Goal: Task Accomplishment & Management: Manage account settings

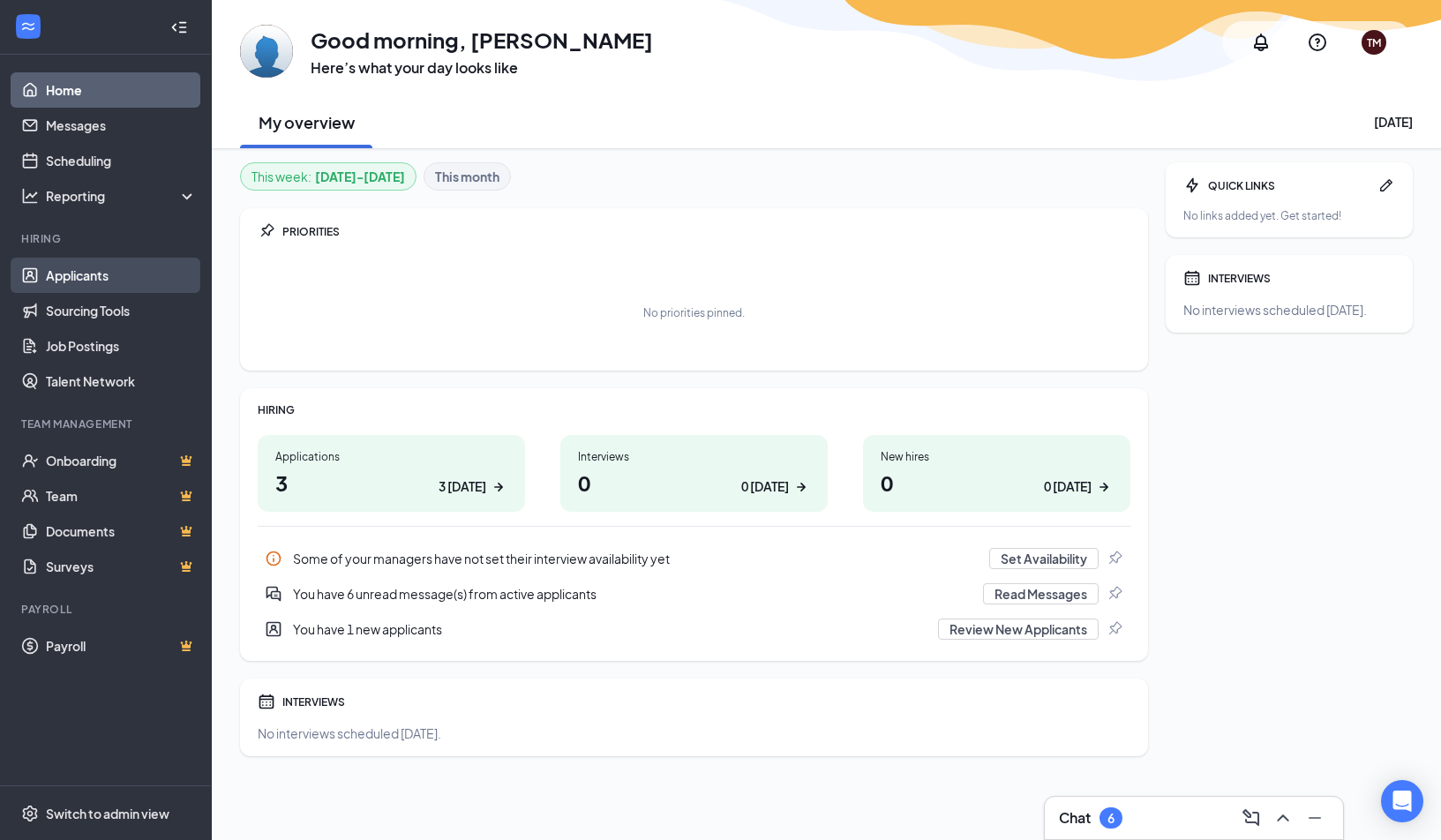
click at [79, 282] on link "Applicants" at bounding box center [122, 275] width 151 height 35
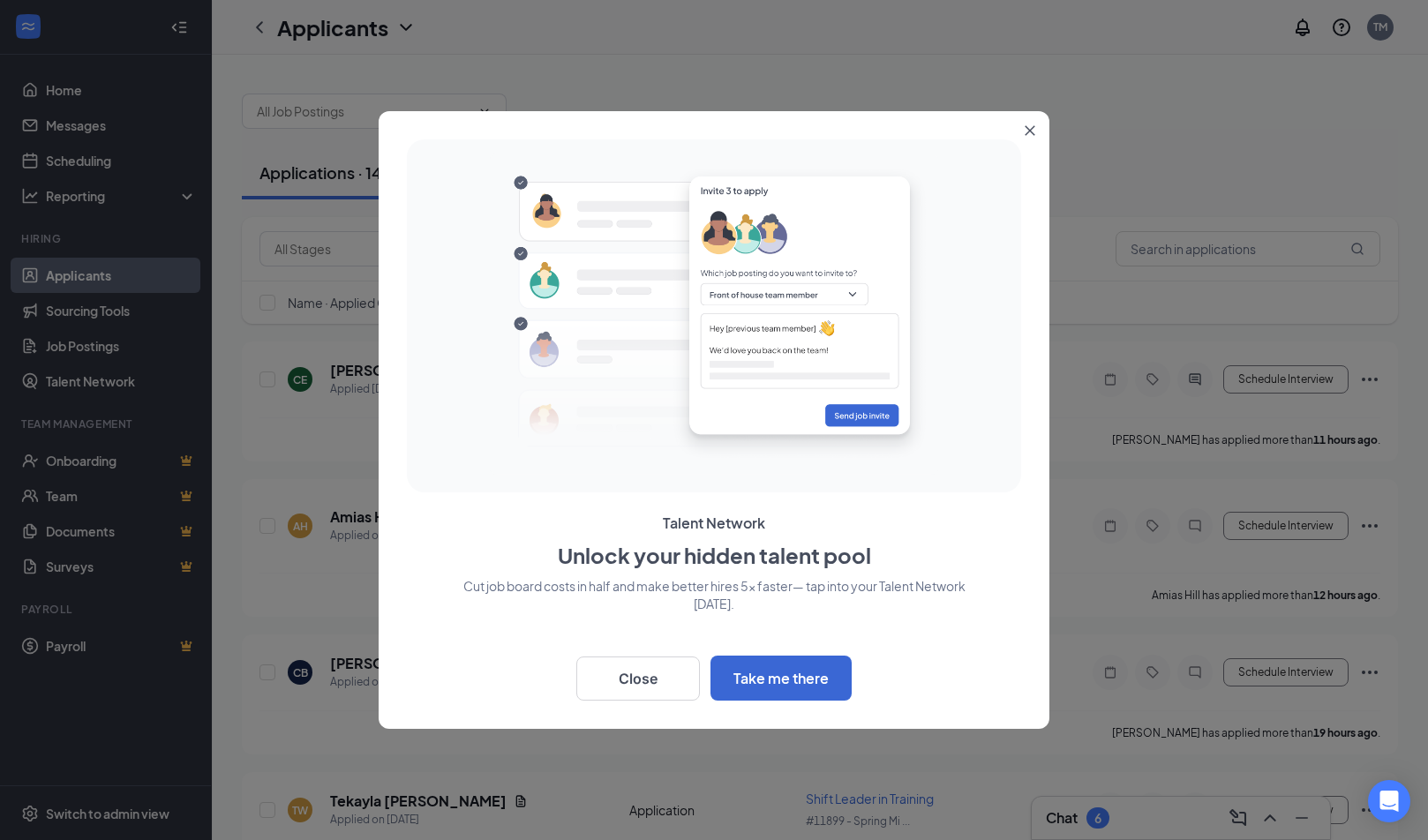
click at [1021, 136] on button "Close" at bounding box center [1033, 126] width 32 height 32
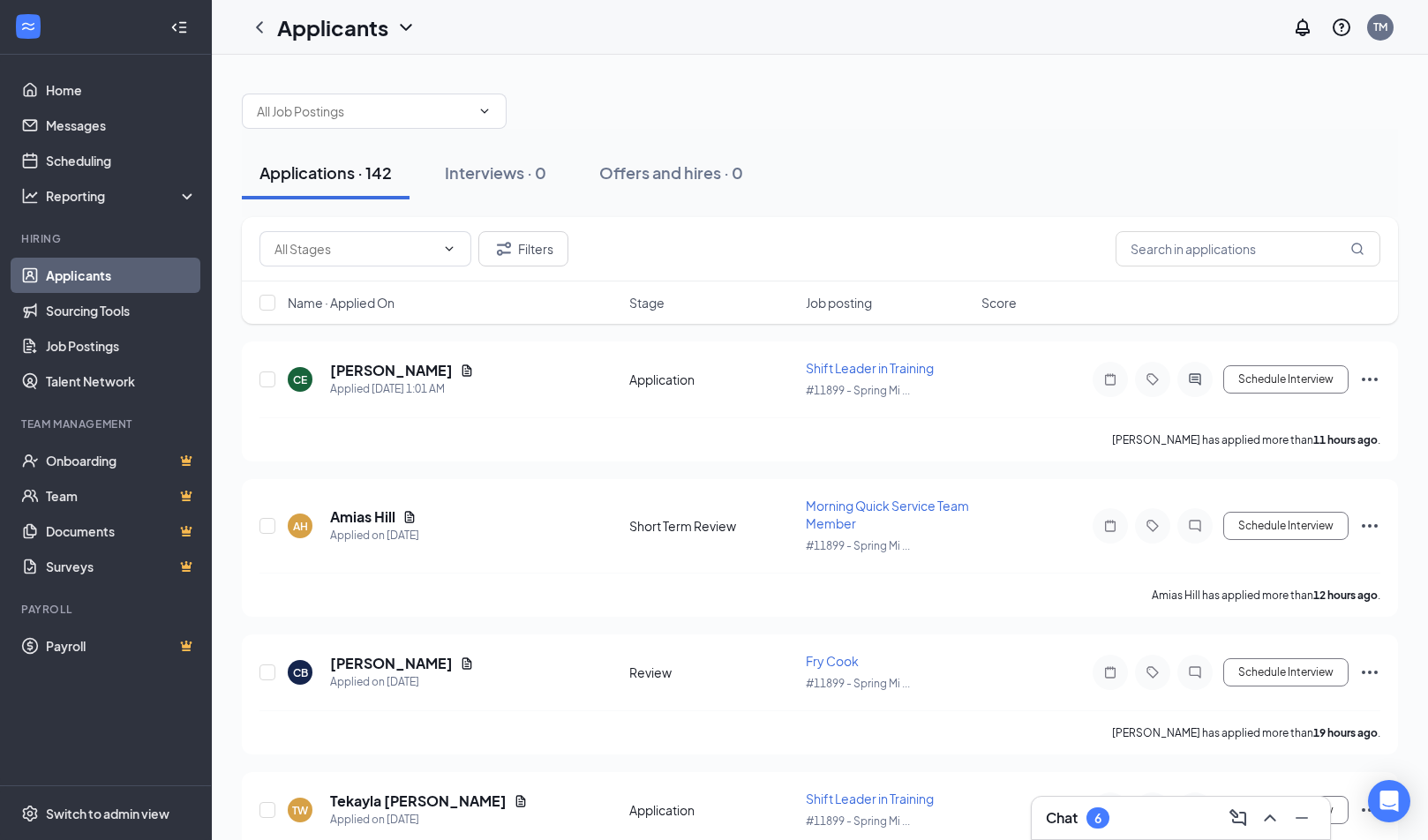
click at [1168, 267] on div "Filters" at bounding box center [819, 249] width 1156 height 64
click at [1179, 255] on input "text" at bounding box center [1247, 249] width 264 height 35
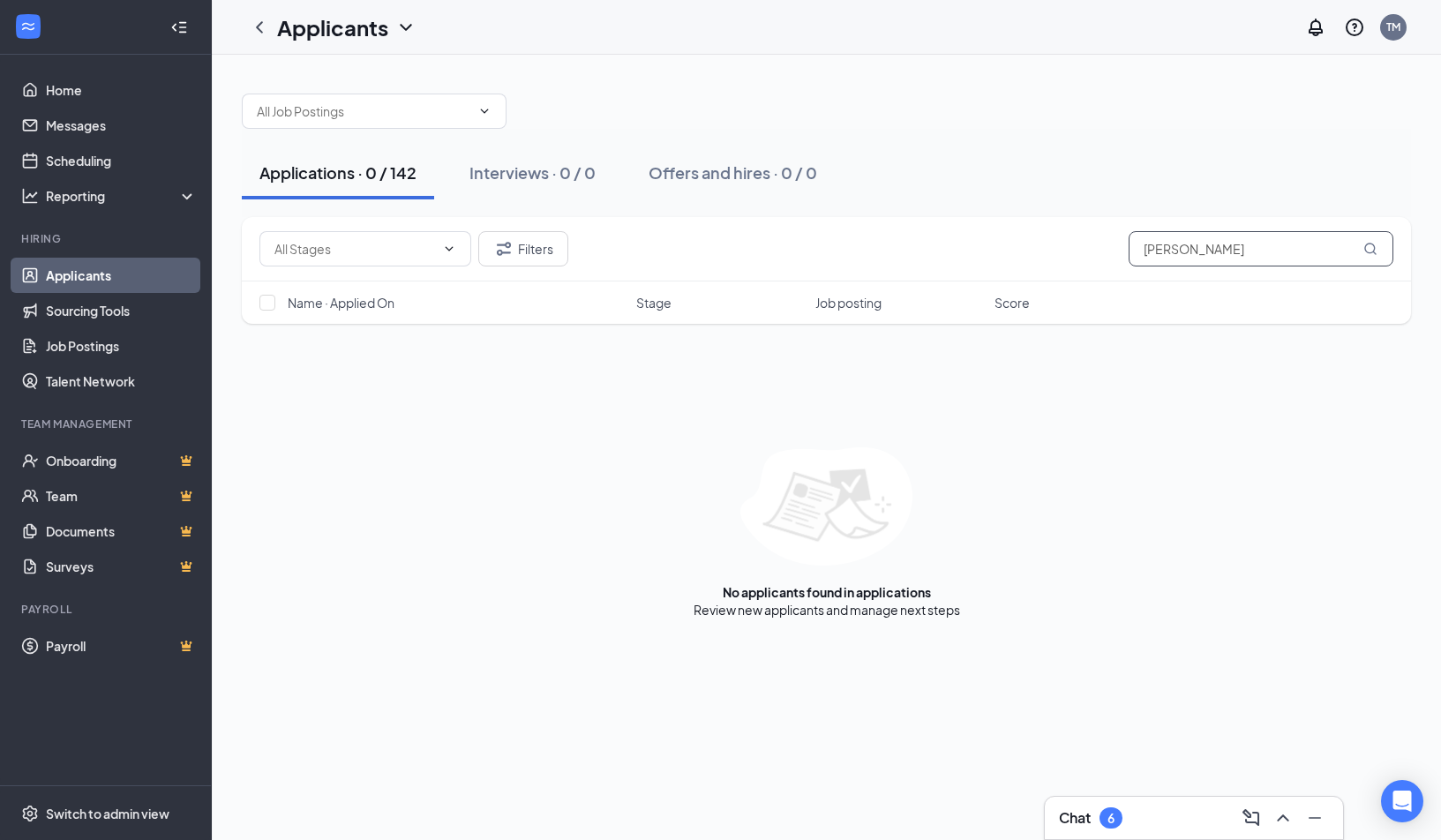
type input "[PERSON_NAME]"
click at [103, 267] on link "Applicants" at bounding box center [122, 275] width 151 height 35
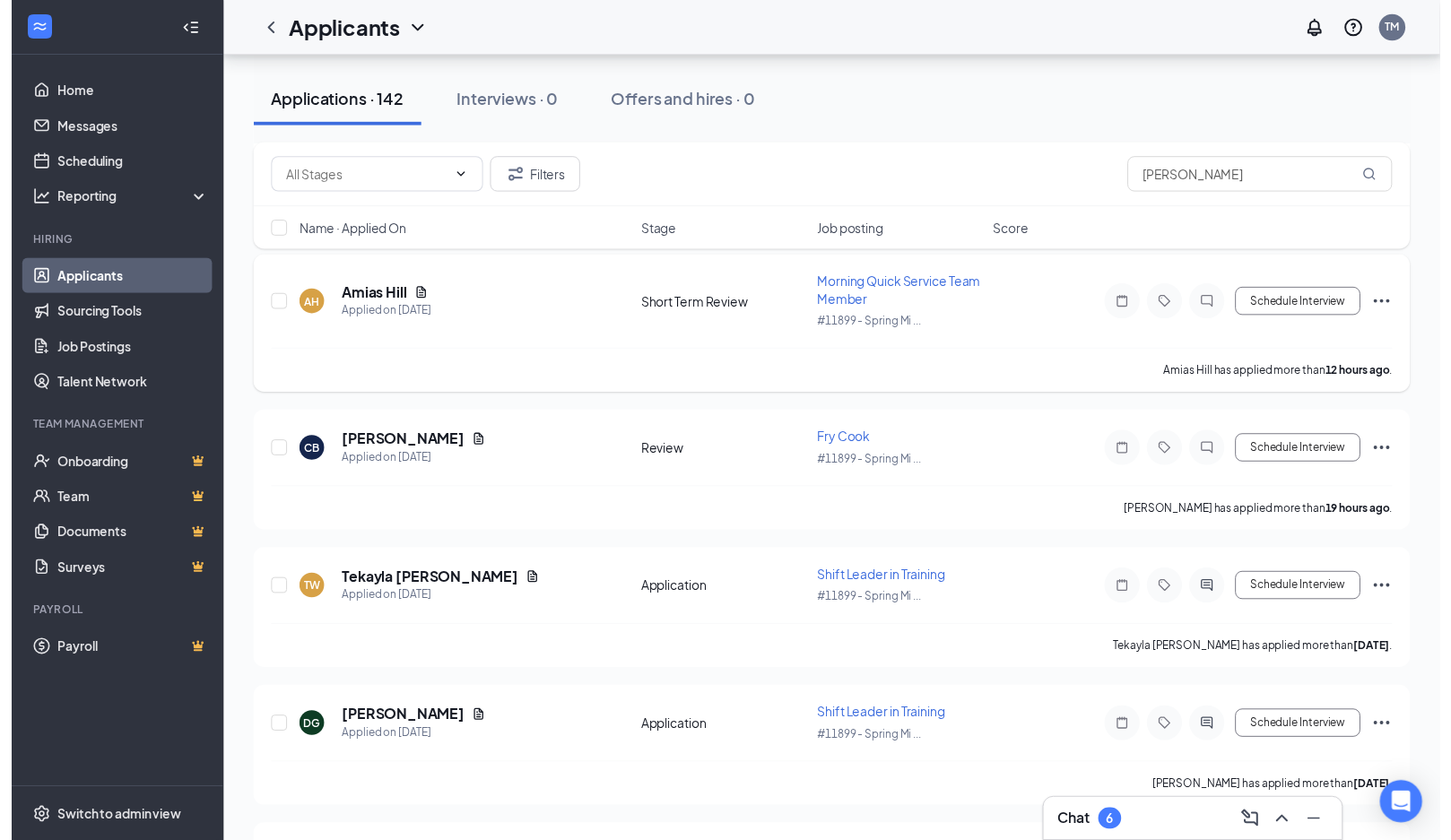
scroll to position [269, 0]
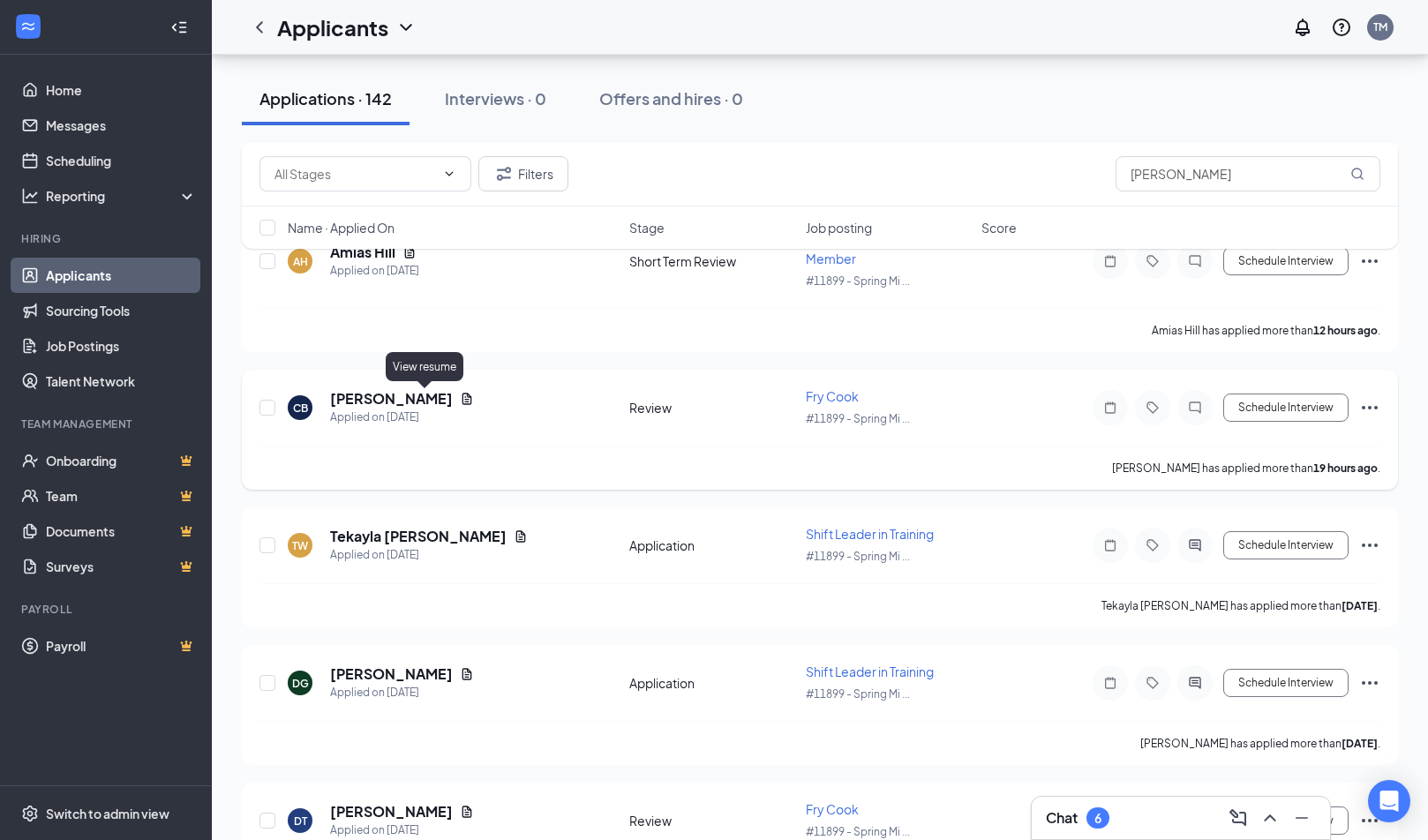
click at [462, 399] on icon "Document" at bounding box center [467, 398] width 10 height 12
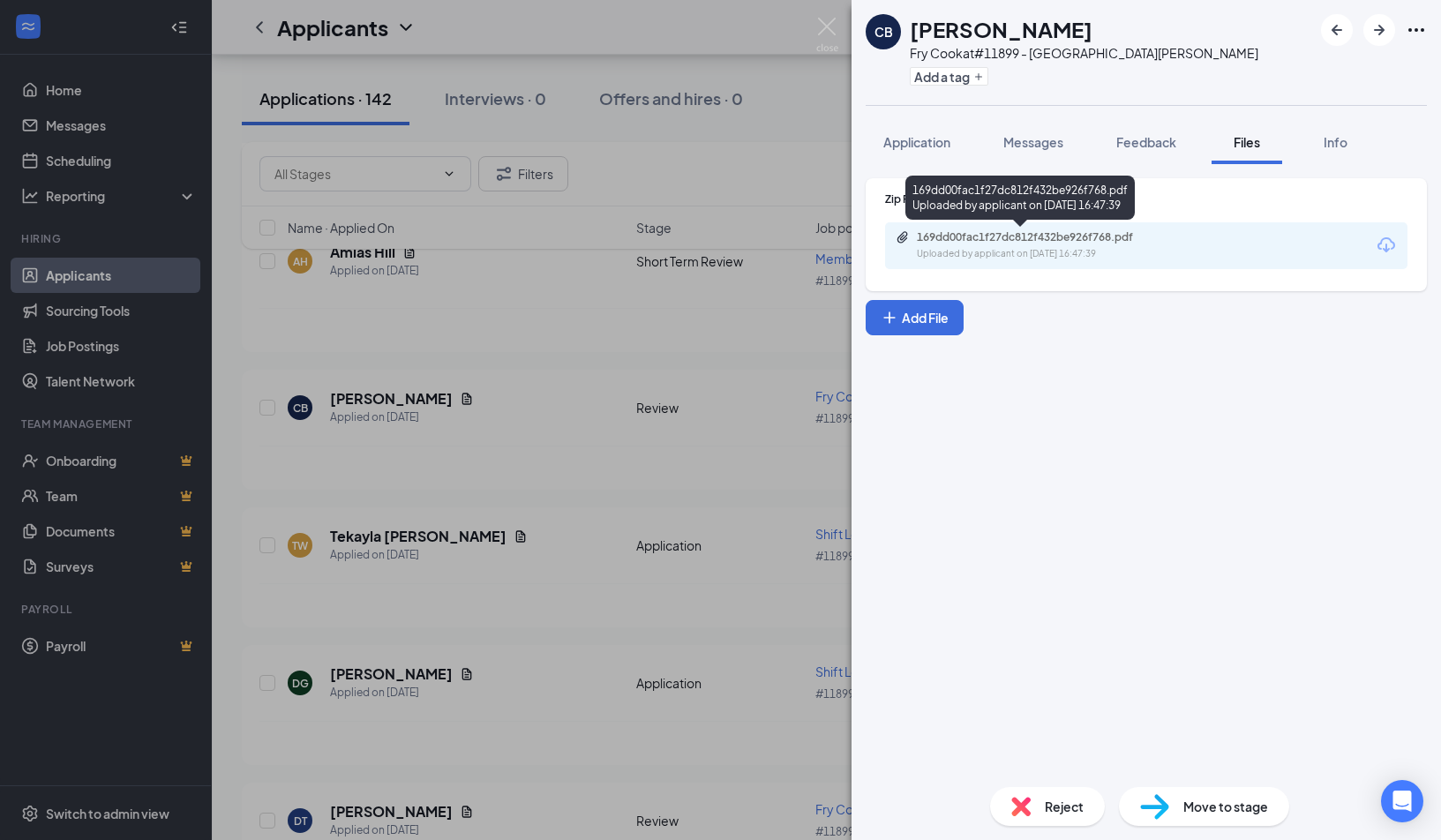
click at [1013, 252] on div "Uploaded by applicant on [DATE] 16:47:39" at bounding box center [1048, 254] width 264 height 15
click at [832, 35] on img at bounding box center [828, 35] width 22 height 35
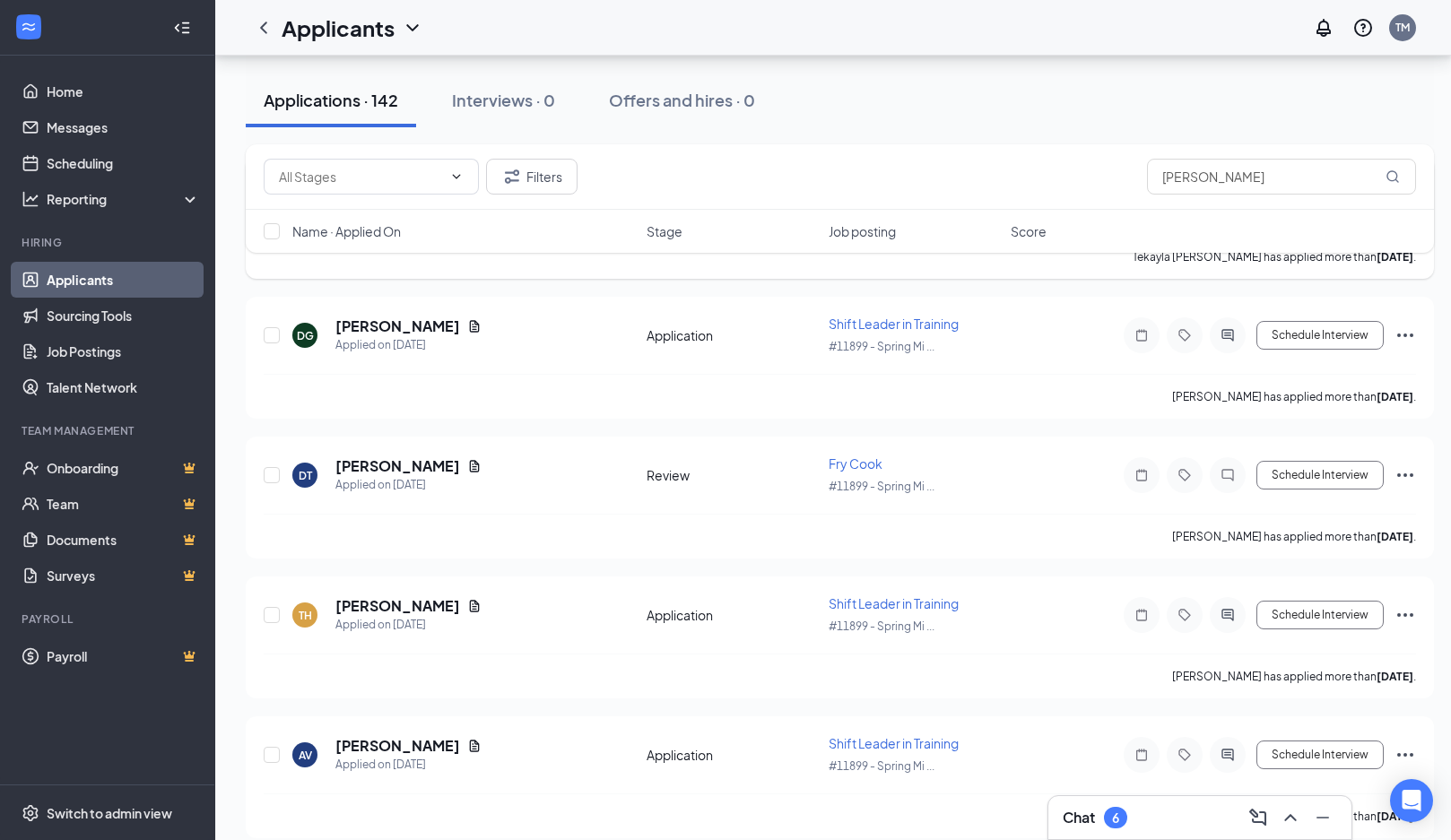
scroll to position [717, 0]
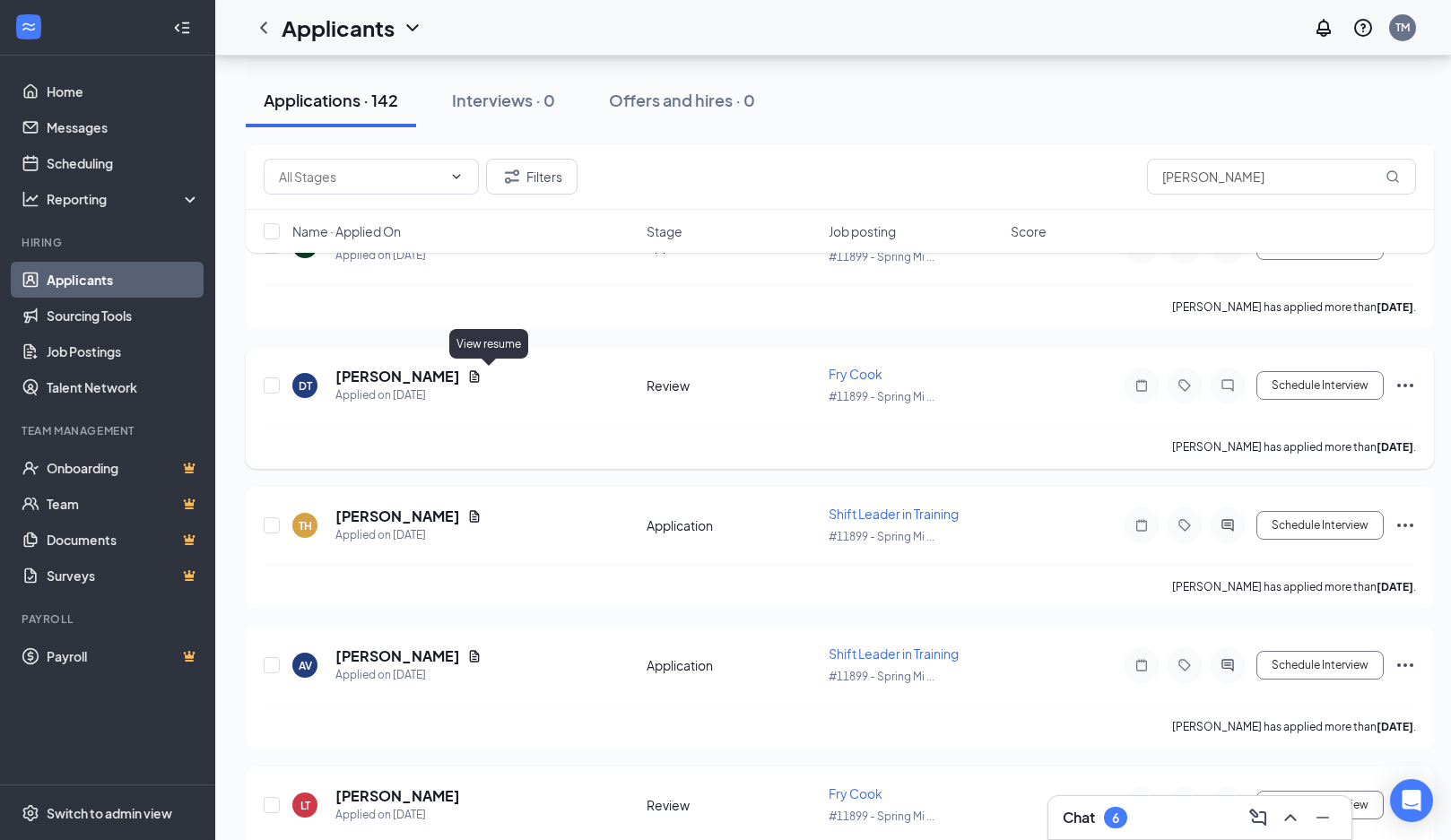
click at [482, 374] on icon "Document" at bounding box center [474, 377] width 15 height 15
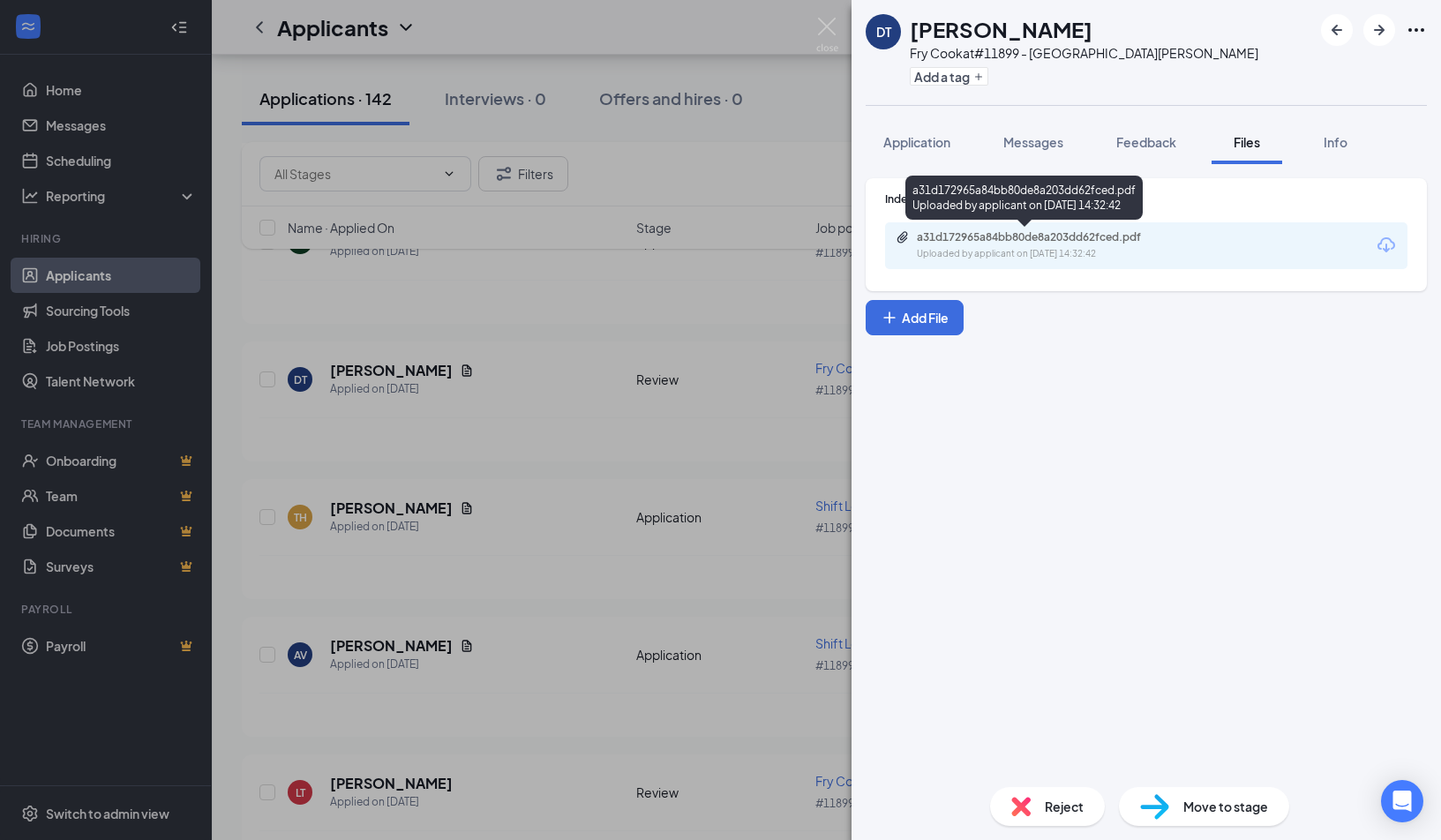
click at [1083, 264] on div "a31d172965a84bb80de8a203dd62fced.pdf Uploaded by applicant on [DATE] 14:32:42" at bounding box center [1146, 245] width 522 height 46
click at [1089, 251] on div "Uploaded by applicant on [DATE] 14:32:42" at bounding box center [1048, 254] width 264 height 15
click at [831, 35] on img at bounding box center [828, 35] width 22 height 35
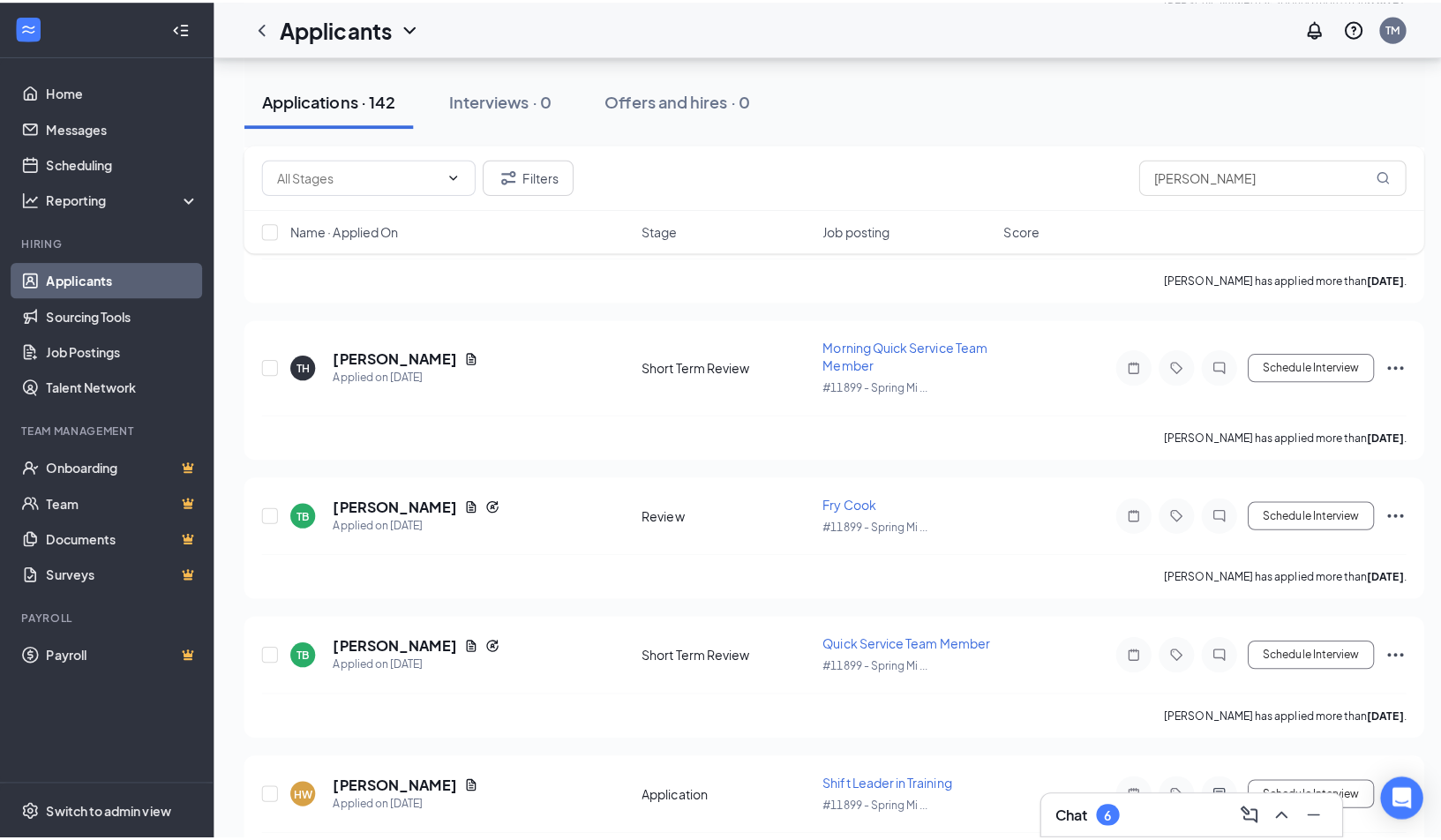
scroll to position [1587, 0]
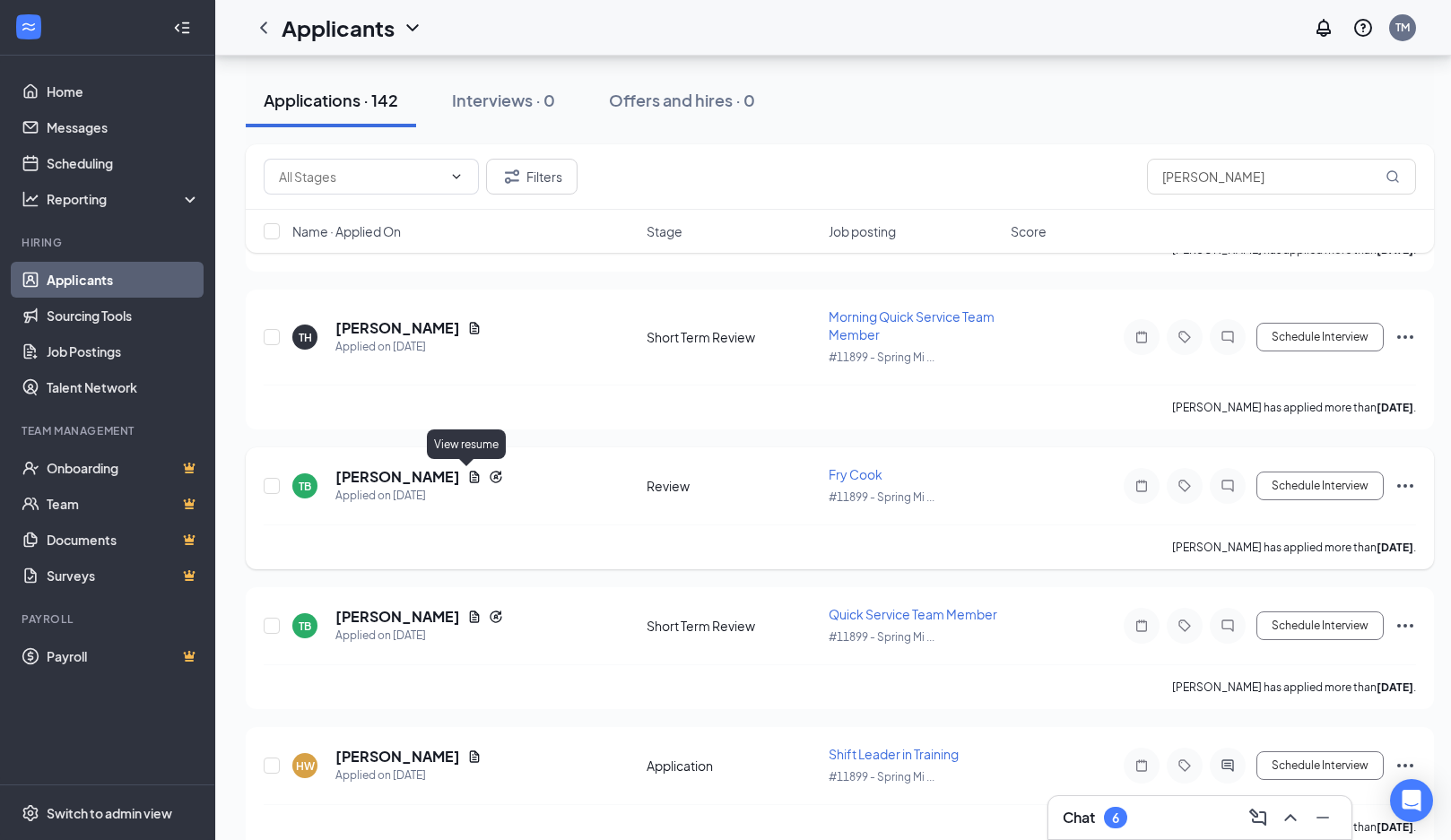
click at [468, 472] on icon "Document" at bounding box center [474, 477] width 15 height 15
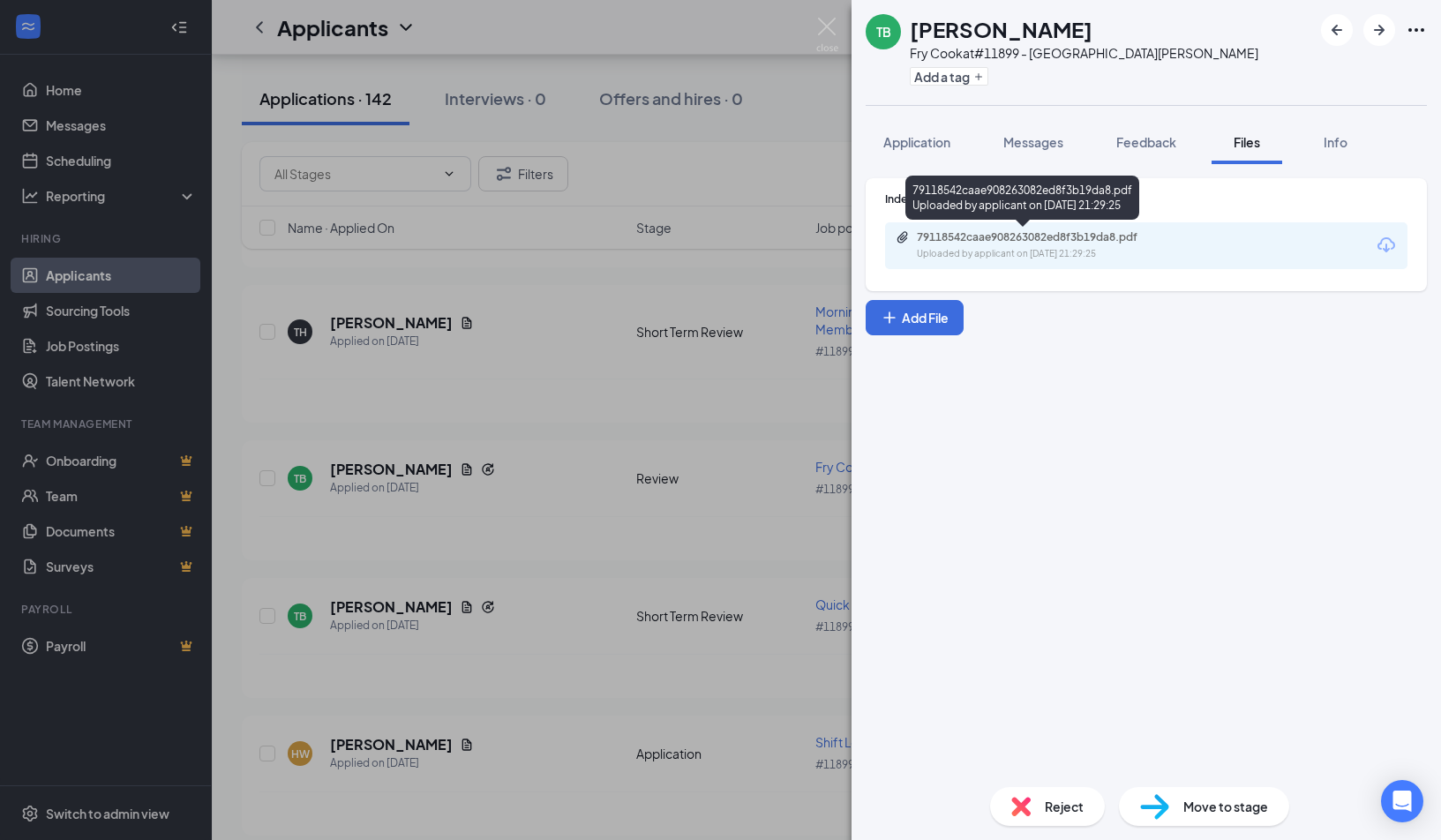
click at [1180, 250] on div "Uploaded by applicant on [DATE] 21:29:25" at bounding box center [1048, 254] width 264 height 15
